Goal: Answer question/provide support

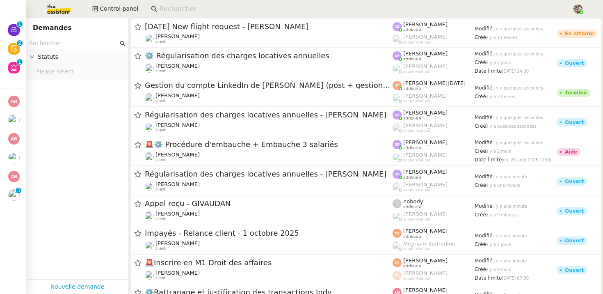
click at [238, 10] on input at bounding box center [361, 9] width 405 height 11
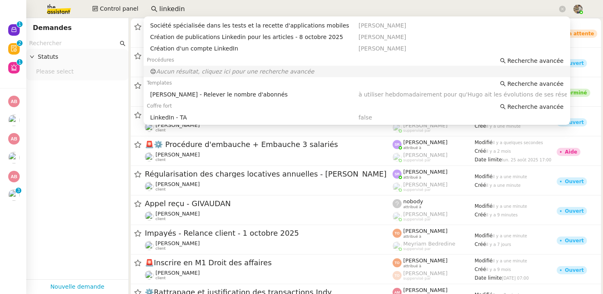
scroll to position [28, 0]
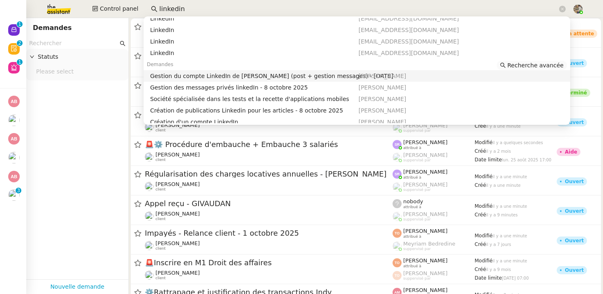
type input "linkedin"
click at [548, 66] on span "Recherche avancée" at bounding box center [535, 65] width 56 height 8
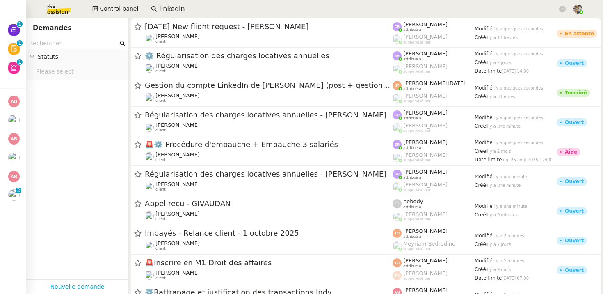
click at [73, 42] on input "text" at bounding box center [73, 43] width 89 height 9
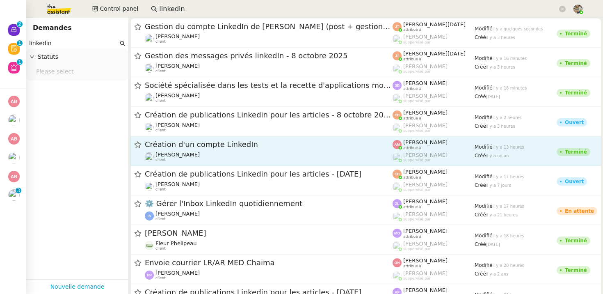
scroll to position [2, 0]
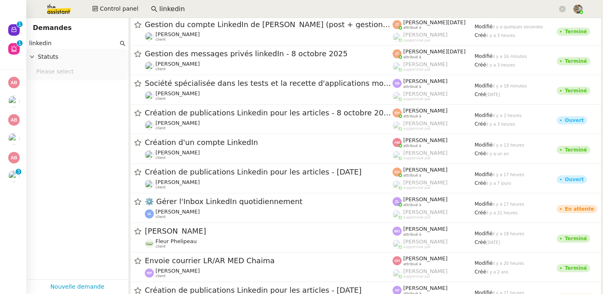
click at [85, 42] on input "linkedin" at bounding box center [73, 43] width 89 height 9
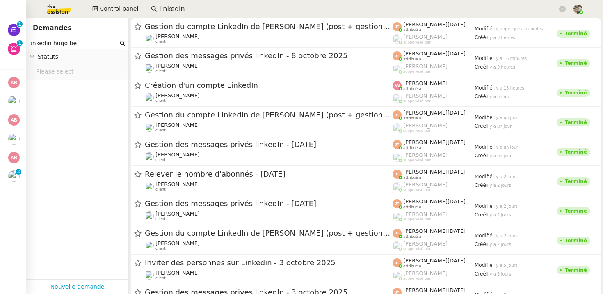
click at [74, 43] on input "linkedin hugo be" at bounding box center [73, 43] width 89 height 9
click at [77, 43] on input "linkedin hugo be" at bounding box center [73, 43] width 89 height 9
drag, startPoint x: 85, startPoint y: 43, endPoint x: 54, endPoint y: 43, distance: 30.4
click at [54, 43] on input "linkedin hugo be" at bounding box center [73, 43] width 89 height 9
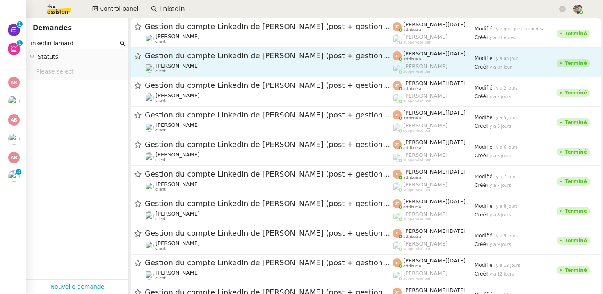
click at [236, 49] on link "Gestion du compte LinkedIn de [PERSON_NAME] (post + gestion messages) - [DATE] …" at bounding box center [365, 63] width 471 height 30
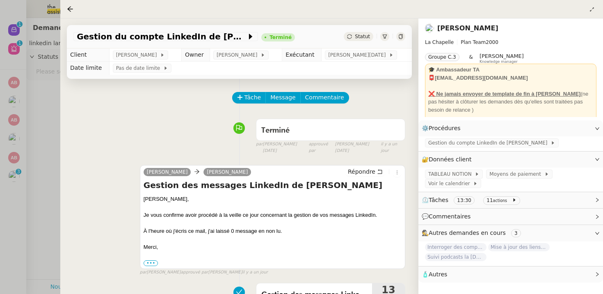
click at [34, 100] on div at bounding box center [301, 147] width 603 height 294
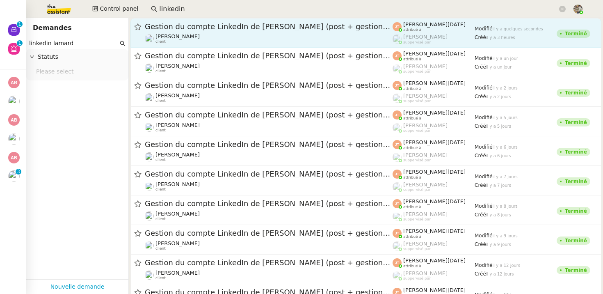
click at [222, 34] on div "[PERSON_NAME] client" at bounding box center [269, 38] width 248 height 11
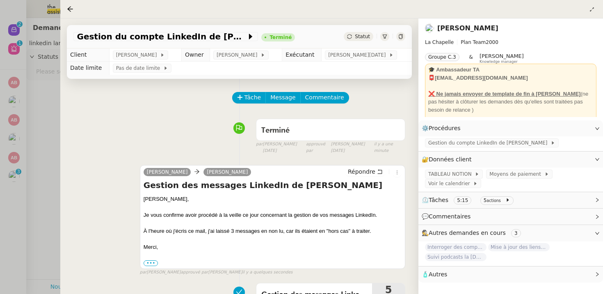
click at [29, 127] on div at bounding box center [301, 147] width 603 height 294
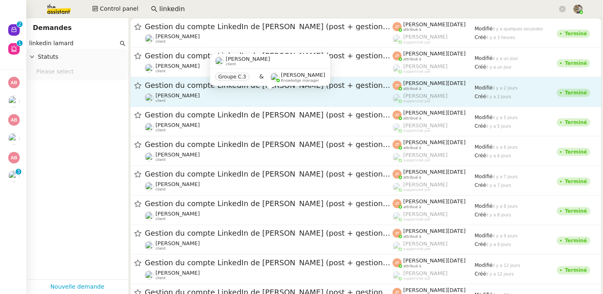
click at [219, 94] on div "[PERSON_NAME] client" at bounding box center [269, 97] width 248 height 11
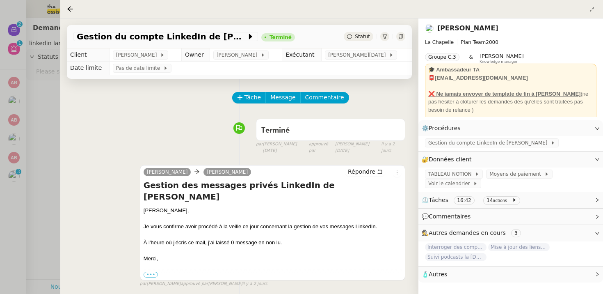
click at [33, 139] on div at bounding box center [301, 147] width 603 height 294
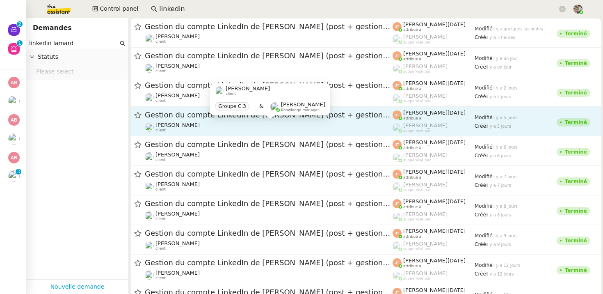
click at [233, 126] on div "[PERSON_NAME] client" at bounding box center [269, 127] width 248 height 11
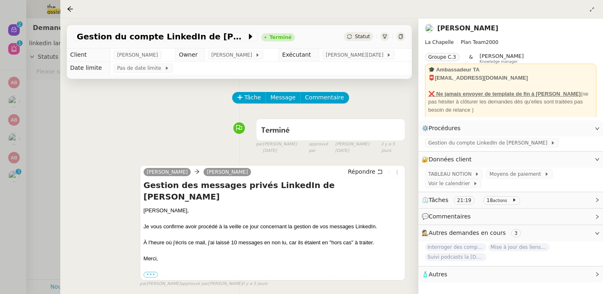
click at [37, 123] on div at bounding box center [301, 147] width 603 height 294
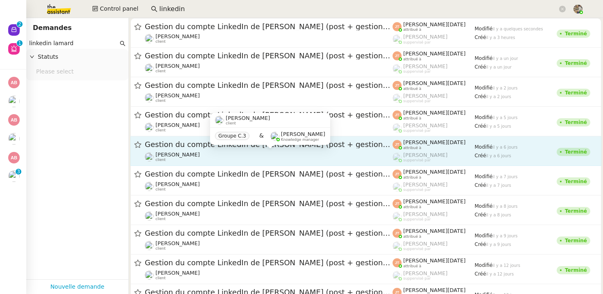
click at [239, 153] on div "[PERSON_NAME] client" at bounding box center [269, 156] width 248 height 11
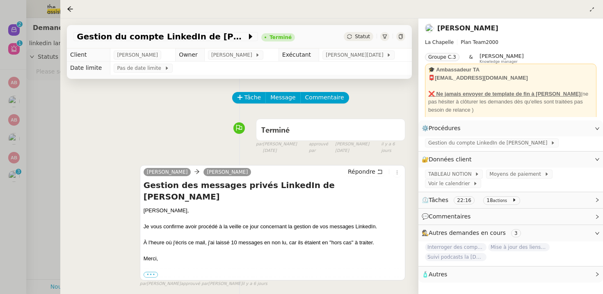
click at [18, 139] on div at bounding box center [301, 147] width 603 height 294
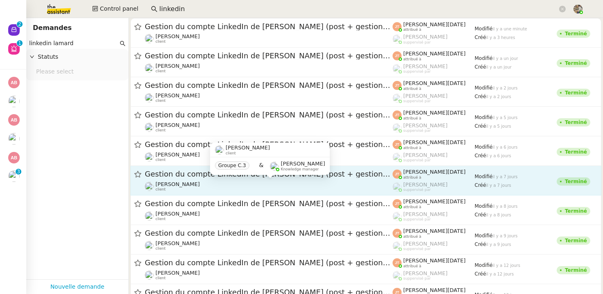
click at [161, 181] on span "[PERSON_NAME]" at bounding box center [177, 184] width 44 height 6
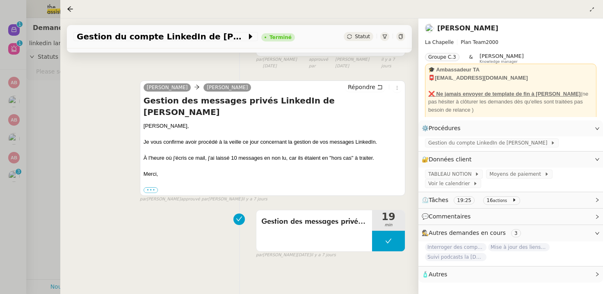
scroll to position [105, 0]
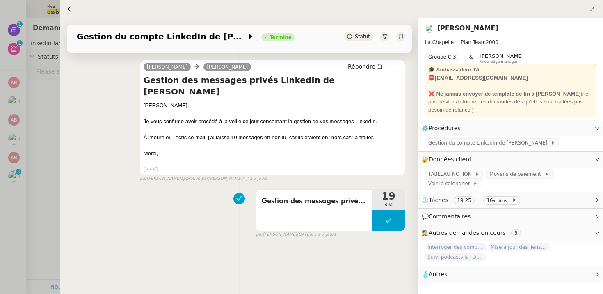
click at [50, 128] on div at bounding box center [301, 147] width 603 height 294
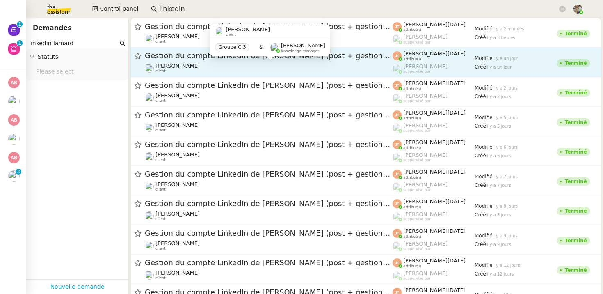
click at [326, 64] on div "[PERSON_NAME] client" at bounding box center [269, 68] width 248 height 11
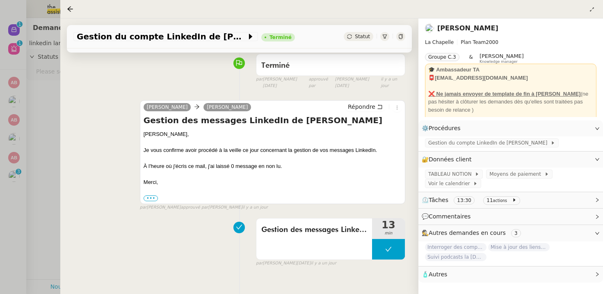
scroll to position [66, 0]
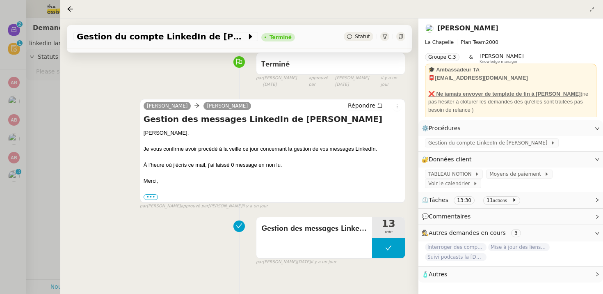
click at [33, 128] on div at bounding box center [301, 147] width 603 height 294
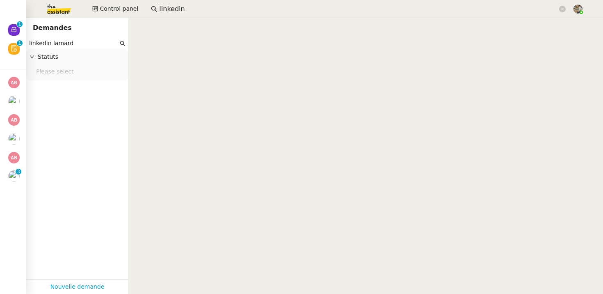
scroll to position [6054, 0]
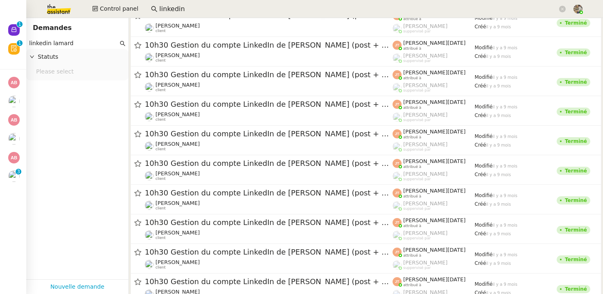
click at [84, 43] on input "linkedin lamard" at bounding box center [73, 43] width 89 height 9
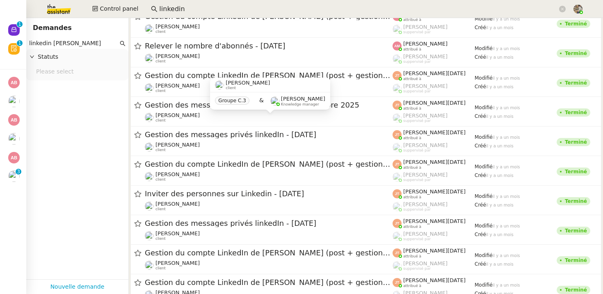
scroll to position [1747, 0]
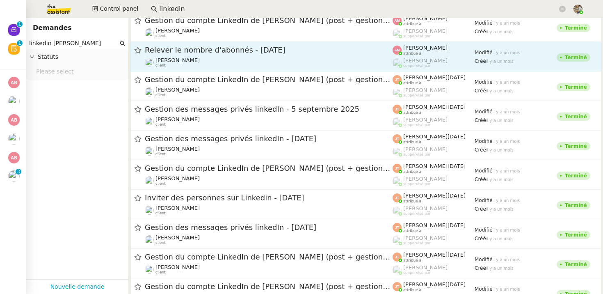
type input "linkedin [PERSON_NAME]"
click at [235, 53] on span "Relever le nombre d'abonnés - [DATE]" at bounding box center [269, 49] width 248 height 7
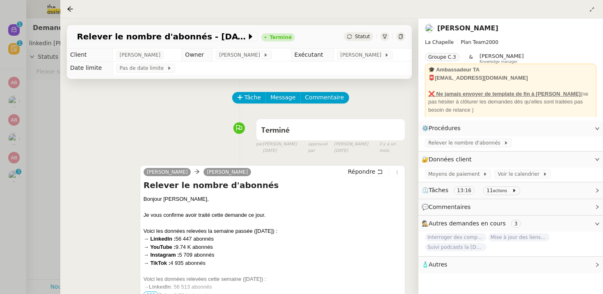
click at [41, 112] on div at bounding box center [301, 147] width 603 height 294
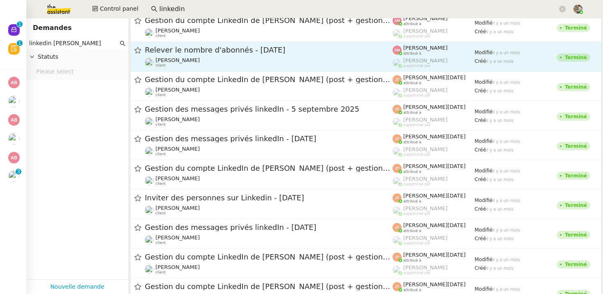
click at [197, 48] on span "Relever le nombre d'abonnés - [DATE]" at bounding box center [269, 49] width 248 height 7
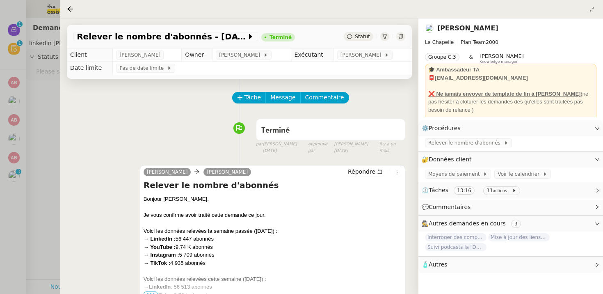
scroll to position [106, 0]
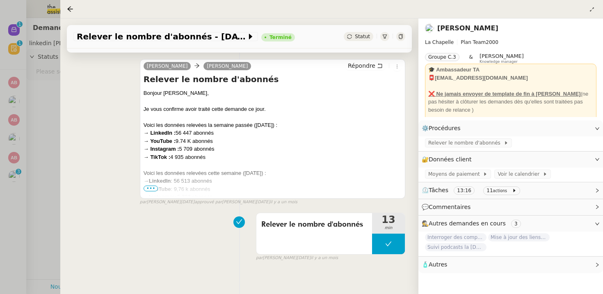
click at [27, 151] on div at bounding box center [301, 147] width 603 height 294
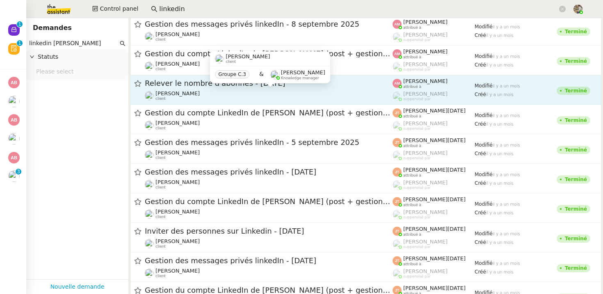
scroll to position [1712, 0]
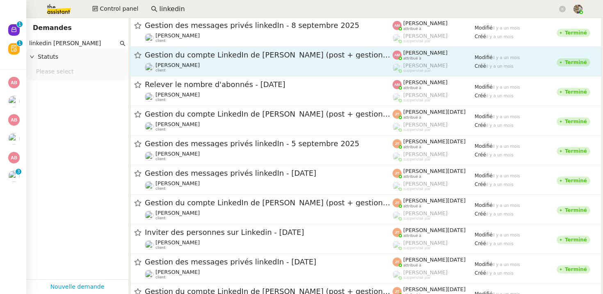
click at [190, 68] on div "[PERSON_NAME] client" at bounding box center [269, 67] width 248 height 11
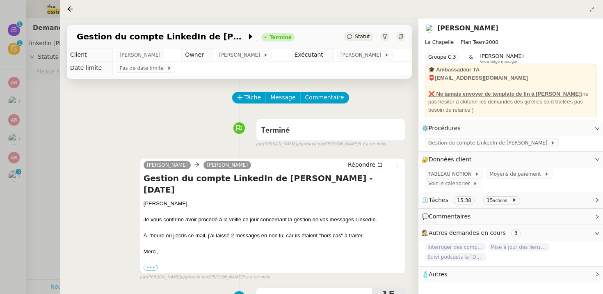
scroll to position [53, 0]
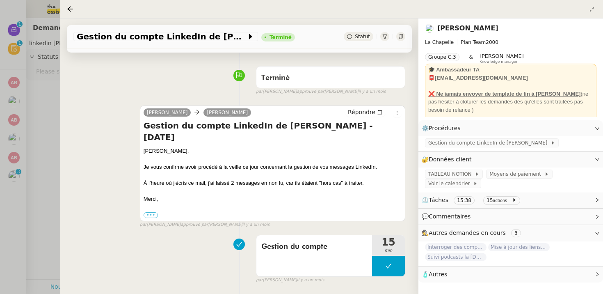
click at [44, 95] on div at bounding box center [301, 147] width 603 height 294
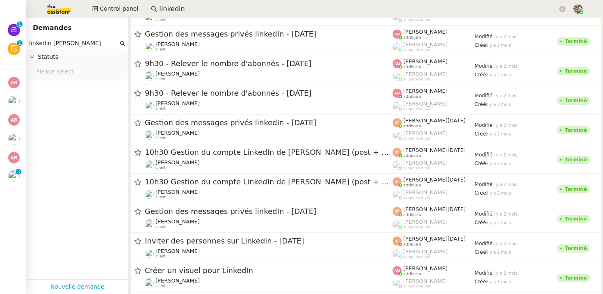
scroll to position [4009, 0]
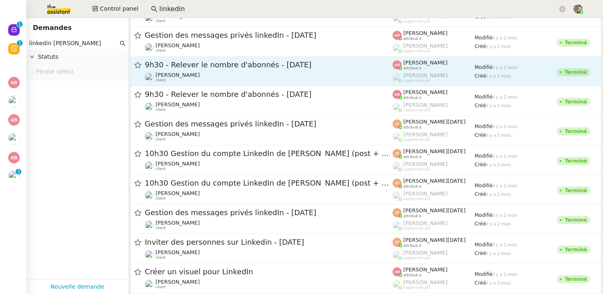
click at [185, 68] on span "9h30 - Relever le nombre d'abonnés - [DATE]" at bounding box center [269, 64] width 248 height 7
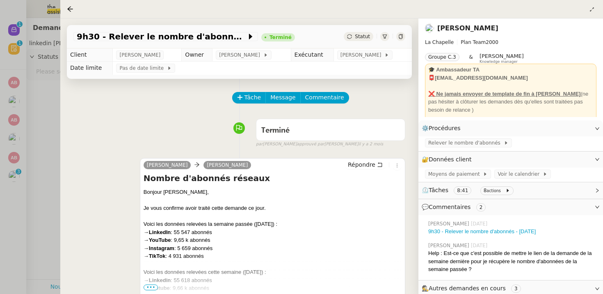
click at [44, 136] on div at bounding box center [301, 147] width 603 height 294
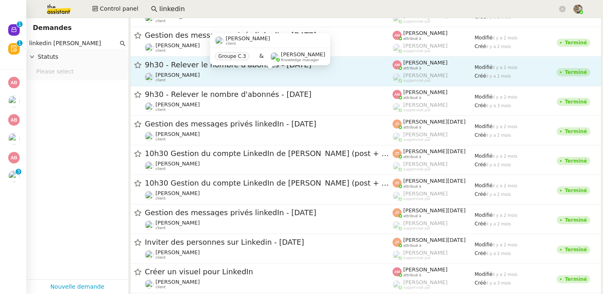
scroll to position [4007, 0]
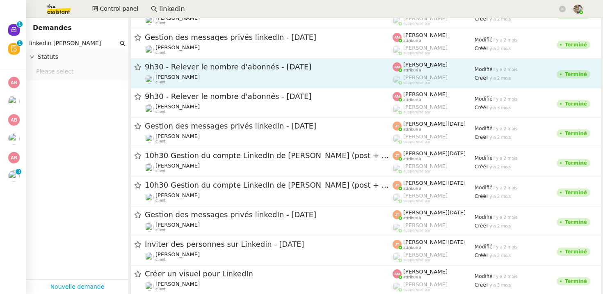
click at [193, 69] on span "9h30 - Relever le nombre d'abonnés - [DATE]" at bounding box center [269, 66] width 248 height 7
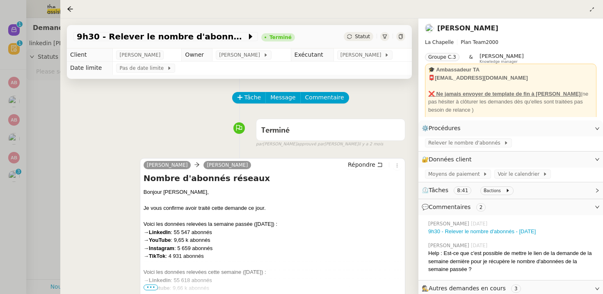
click at [46, 117] on div at bounding box center [301, 147] width 603 height 294
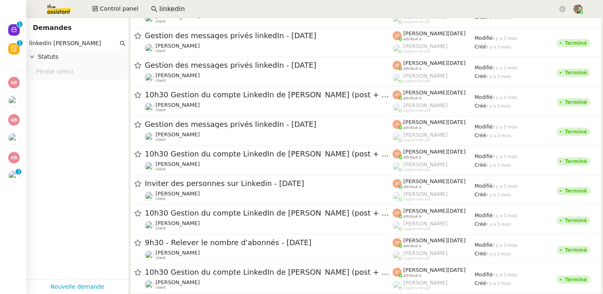
scroll to position [4477, 0]
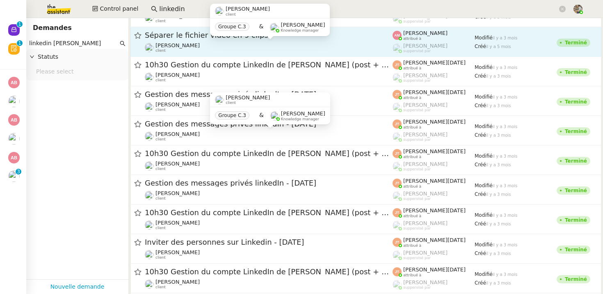
click at [247, 46] on div "[PERSON_NAME] client" at bounding box center [269, 47] width 248 height 11
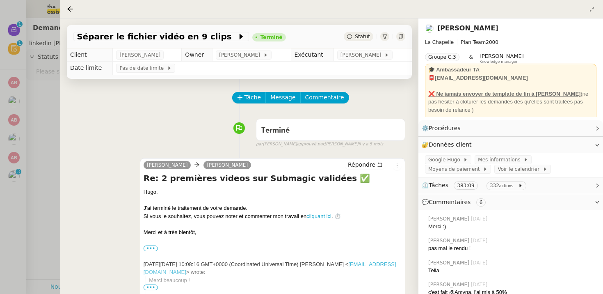
click at [30, 128] on div at bounding box center [301, 147] width 603 height 294
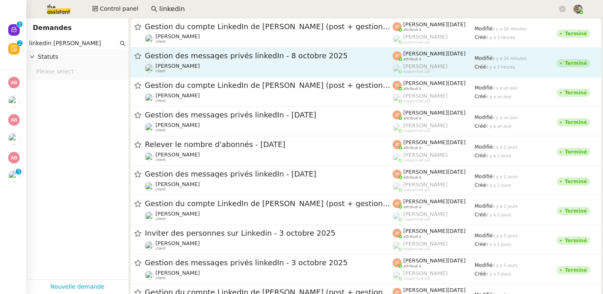
click at [214, 59] on span "Gestion des messages privés linkedIn - 8 octobre 2025" at bounding box center [269, 55] width 248 height 7
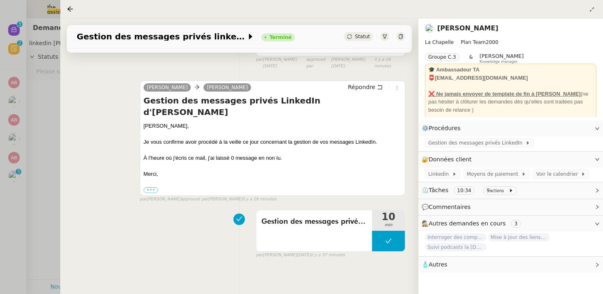
scroll to position [86, 0]
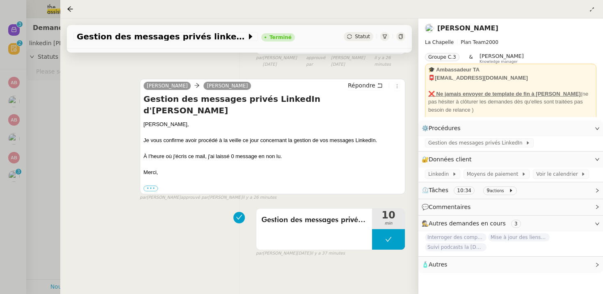
click at [35, 169] on div at bounding box center [301, 147] width 603 height 294
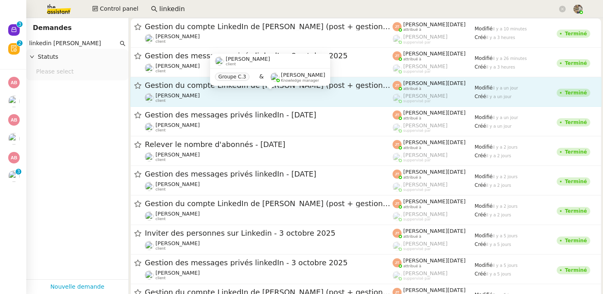
click at [247, 101] on div "[PERSON_NAME] client" at bounding box center [269, 97] width 248 height 11
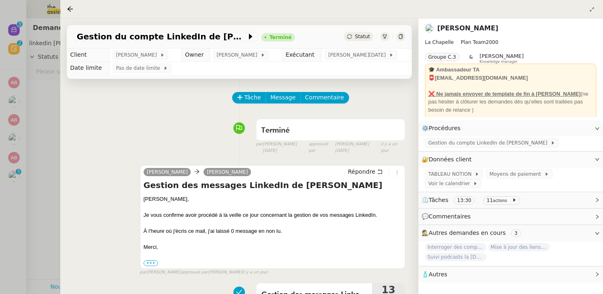
scroll to position [82, 0]
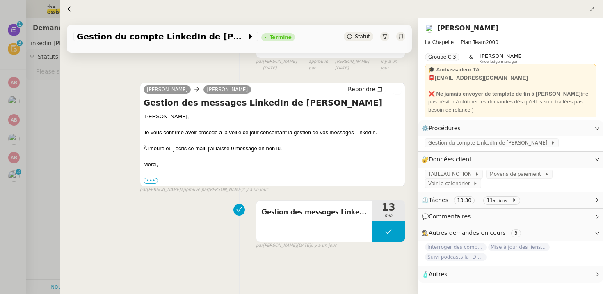
click at [17, 181] on div at bounding box center [301, 147] width 603 height 294
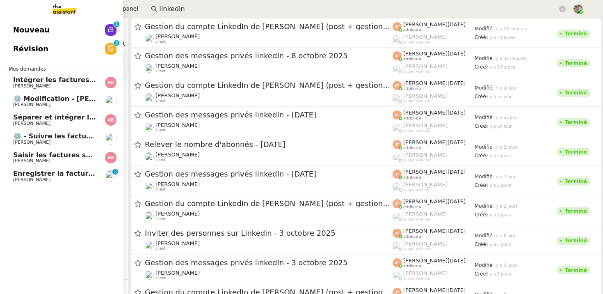
click at [62, 174] on span "Enregistrer la facture sur Energytrack" at bounding box center [83, 173] width 141 height 8
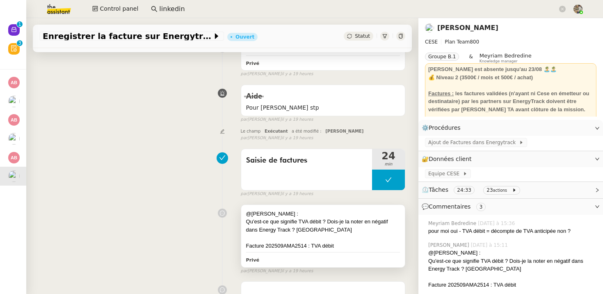
scroll to position [547, 0]
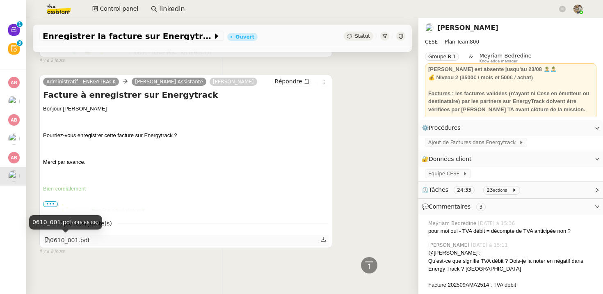
click at [73, 240] on div "0610_001.pdf" at bounding box center [67, 239] width 46 height 9
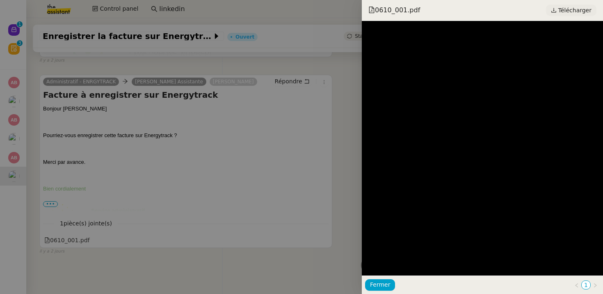
click at [567, 5] on span "Télécharger" at bounding box center [574, 10] width 33 height 11
click at [170, 101] on div at bounding box center [301, 147] width 603 height 294
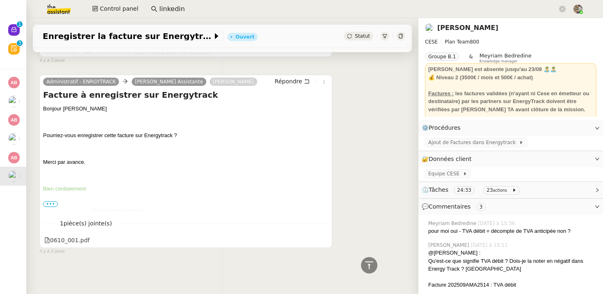
scroll to position [0, 0]
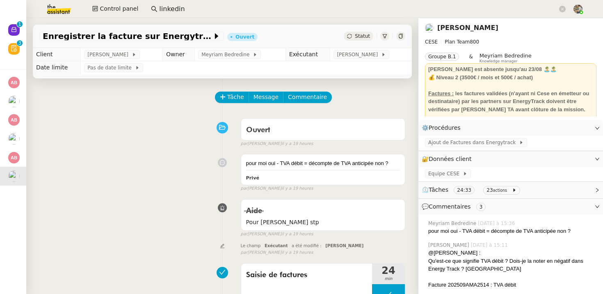
click at [385, 36] on icon at bounding box center [384, 36] width 5 height 5
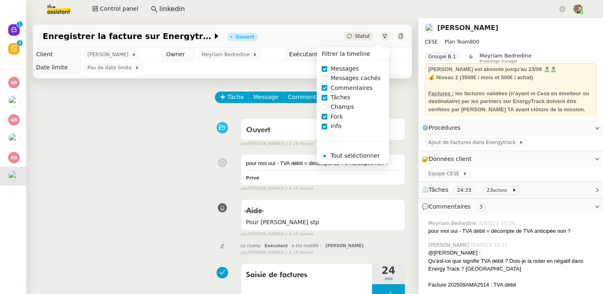
click at [385, 36] on icon at bounding box center [384, 36] width 5 height 5
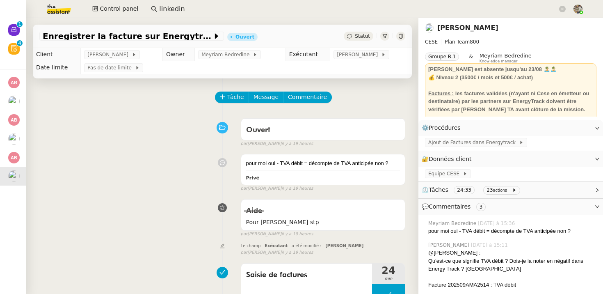
click at [366, 36] on span "Statut" at bounding box center [362, 36] width 15 height 6
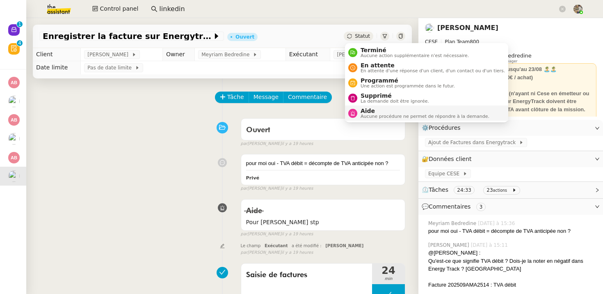
click at [367, 113] on span "Aide" at bounding box center [425, 110] width 129 height 7
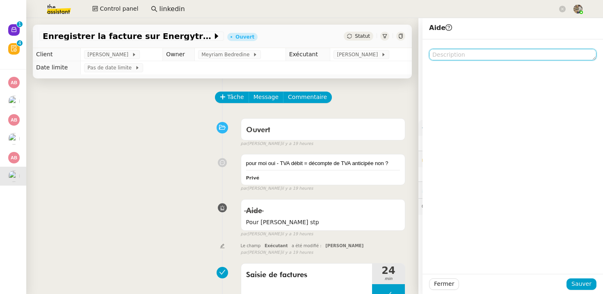
click at [446, 53] on textarea at bounding box center [512, 54] width 167 height 11
click at [155, 231] on div "Aide Pour [PERSON_NAME] stp false par [PERSON_NAME] il y a 19 heures" at bounding box center [222, 216] width 366 height 42
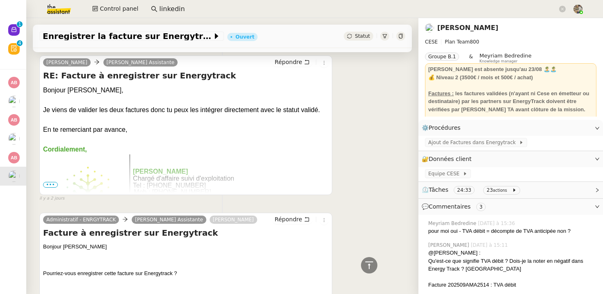
scroll to position [547, 0]
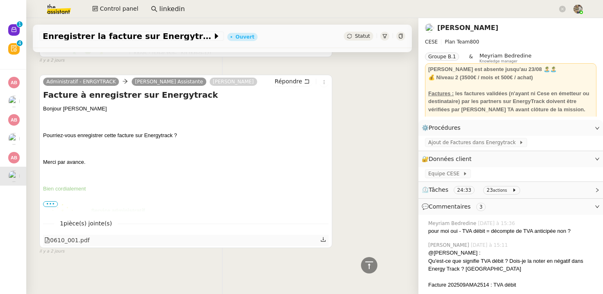
click at [69, 242] on div "0610_001.pdf" at bounding box center [67, 239] width 46 height 9
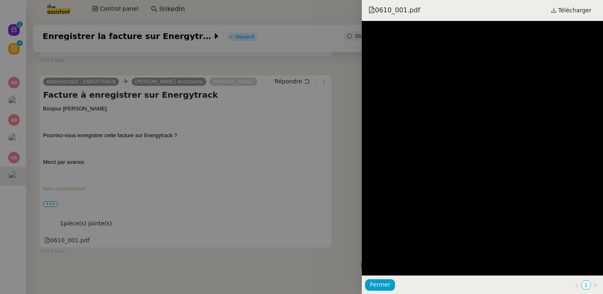
click at [295, 87] on div at bounding box center [301, 147] width 603 height 294
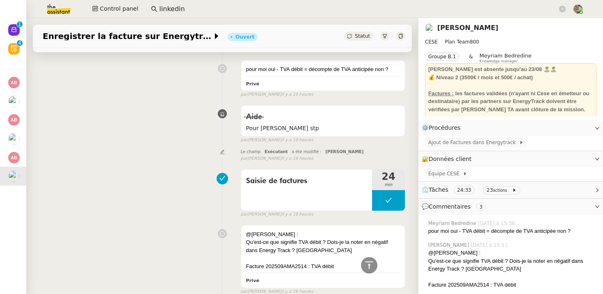
scroll to position [0, 0]
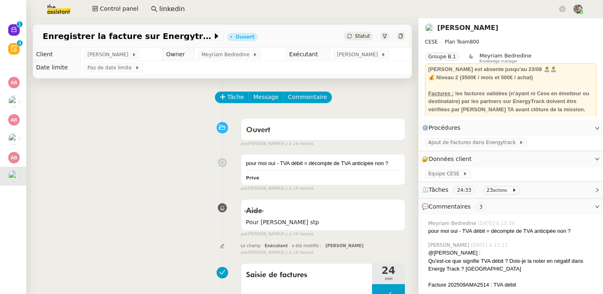
click at [359, 37] on span "Statut" at bounding box center [362, 36] width 15 height 6
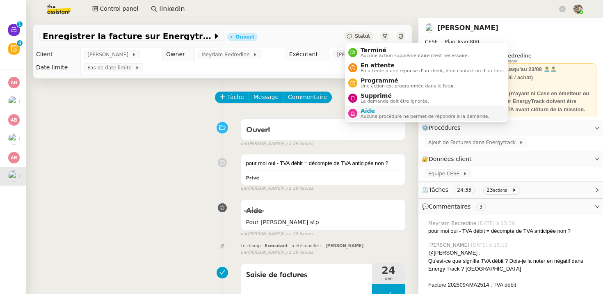
click at [370, 109] on span "Aide" at bounding box center [425, 110] width 129 height 7
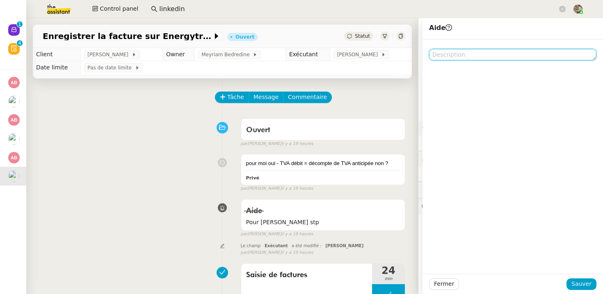
click at [519, 57] on textarea at bounding box center [512, 54] width 167 height 11
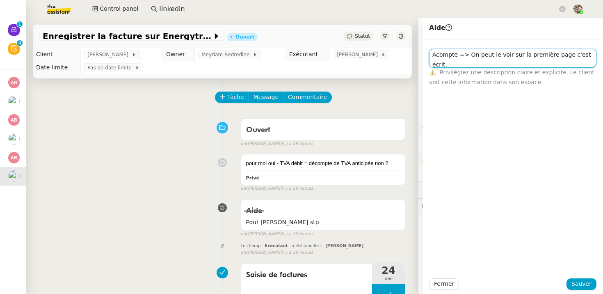
scroll to position [0, 0]
type textarea "Acompte => On peut le voir sur la première page c'est ecrit. CHF = Chauffage"
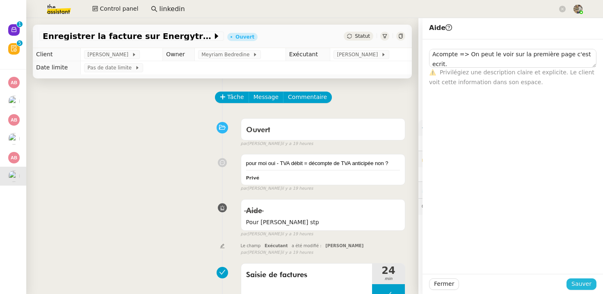
click at [586, 285] on span "Sauver" at bounding box center [581, 283] width 20 height 9
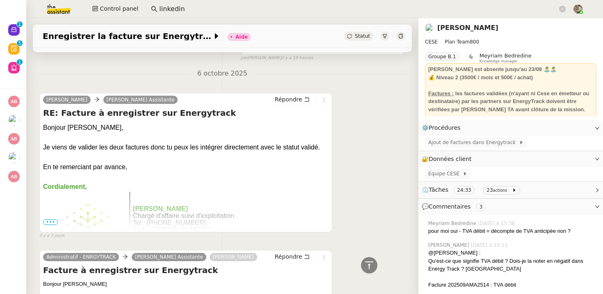
scroll to position [578, 0]
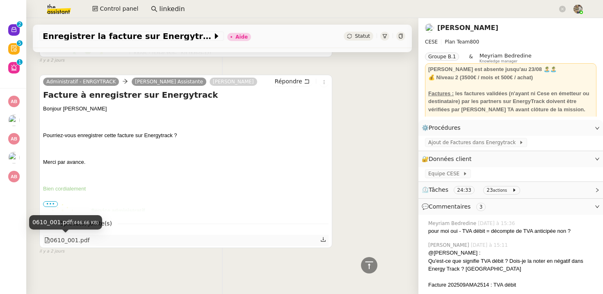
click at [58, 238] on div "0610_001.pdf" at bounding box center [67, 239] width 46 height 9
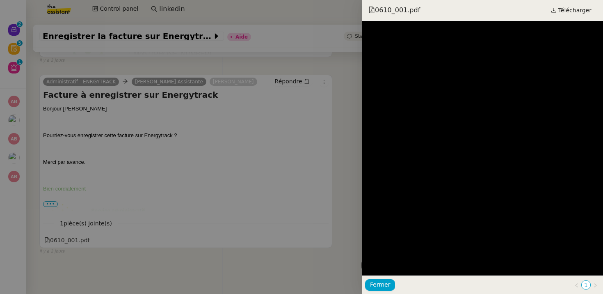
click at [306, 126] on div at bounding box center [301, 147] width 603 height 294
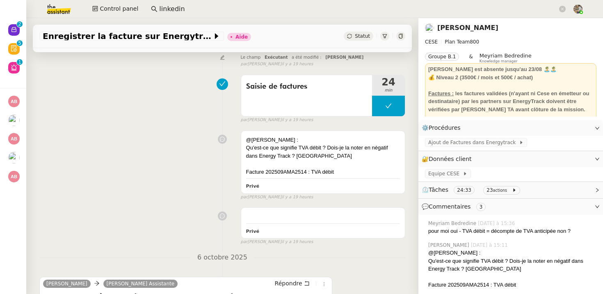
scroll to position [0, 0]
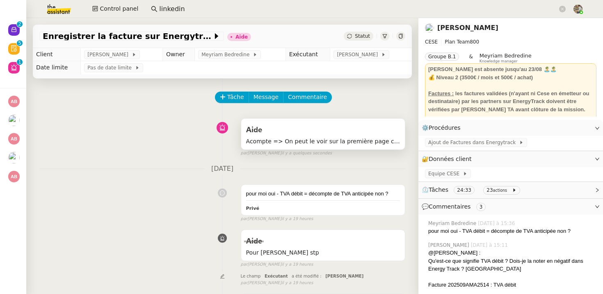
click at [336, 136] on div "Aide" at bounding box center [323, 129] width 154 height 13
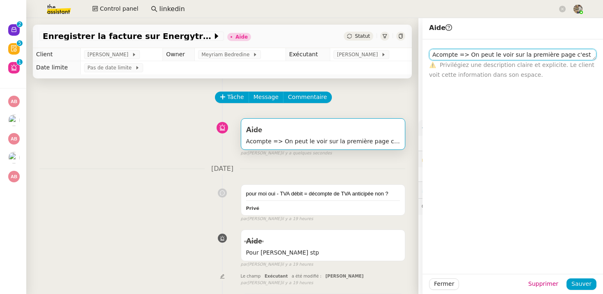
click at [554, 60] on textarea "Acompte => On peut le voir sur la première page c'est ecrit. CHF = Chauffage" at bounding box center [512, 54] width 167 height 11
drag, startPoint x: 595, startPoint y: 59, endPoint x: 594, endPoint y: 155, distance: 96.4
click at [595, 155] on body "Nouveau 0 1 2 3 4 5 6 7 8 9 Révision 0 1 2 3 4 5 6 7 8 9 Aide 0 1 2 3 4 5 6 7 8…" at bounding box center [301, 147] width 603 height 294
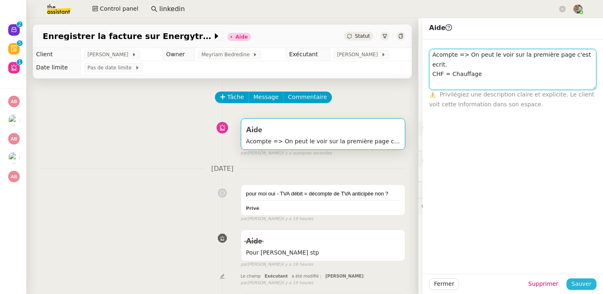
type textarea "Acompte => On peut le voir sur la première page c'est ecrit. CHF = Chauffage Ne…"
click at [590, 279] on span "Sauver" at bounding box center [581, 283] width 20 height 9
